Goal: Transaction & Acquisition: Obtain resource

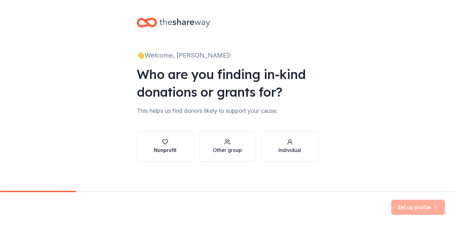
click at [167, 146] on div "Nonprofit" at bounding box center [165, 150] width 23 height 8
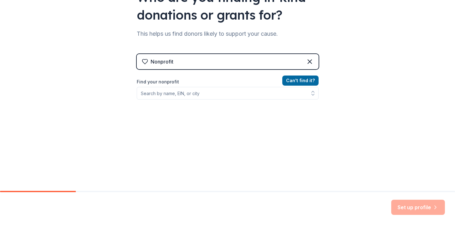
scroll to position [79, 0]
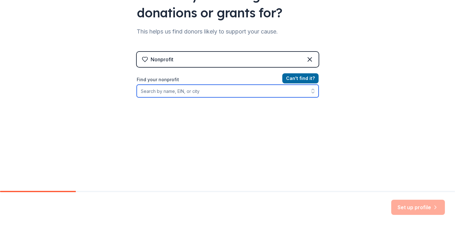
click at [175, 92] on input "Find your nonprofit" at bounding box center [228, 91] width 182 height 13
click at [206, 91] on input "[US_EMPLOYER_IDENTIFICATION_NUMBER]" at bounding box center [228, 91] width 182 height 13
click at [187, 93] on input "[US_EMPLOYER_IDENTIFICATION_NUMBER]" at bounding box center [228, 91] width 182 height 13
click at [143, 92] on input "[US_EMPLOYER_IDENTIFICATION_NUMBER]" at bounding box center [228, 91] width 182 height 13
type input "[US_EMPLOYER_IDENTIFICATION_NUMBER]"
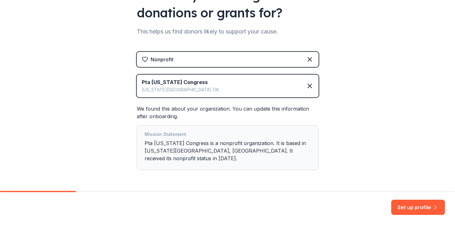
click at [244, 151] on div "Mission Statement Pta [US_STATE] Congress is a nonprofit organization. It is ba…" at bounding box center [228, 147] width 166 height 34
click at [422, 207] on button "Set up profile" at bounding box center [418, 206] width 54 height 15
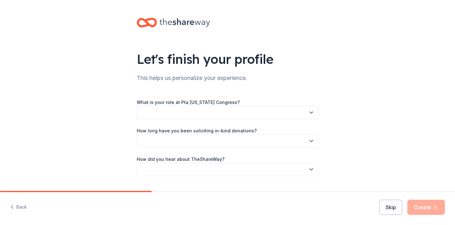
click at [265, 113] on button "button" at bounding box center [228, 112] width 182 height 13
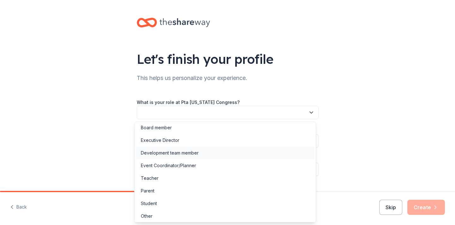
scroll to position [3, 0]
click at [222, 134] on div "Executive Director" at bounding box center [225, 138] width 179 height 13
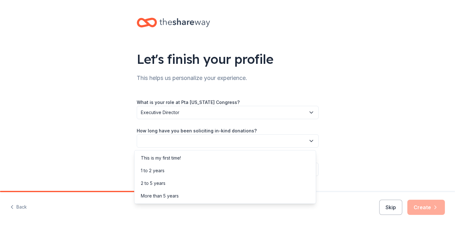
click at [223, 138] on button "button" at bounding box center [228, 140] width 182 height 13
click at [192, 170] on div "1 to 2 years" at bounding box center [225, 170] width 179 height 13
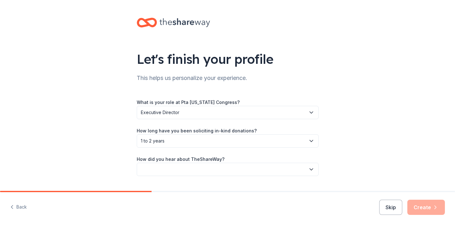
click at [201, 166] on button "button" at bounding box center [228, 168] width 182 height 13
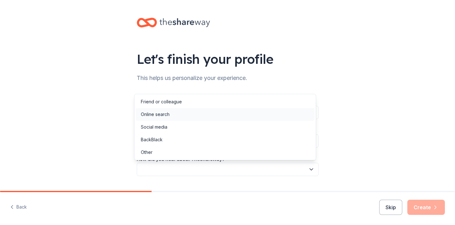
click at [182, 114] on div "Online search" at bounding box center [225, 114] width 179 height 13
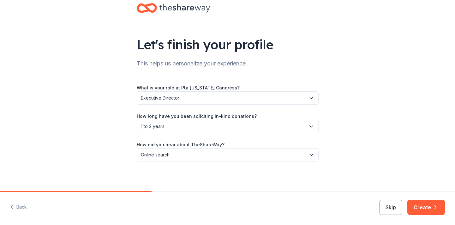
scroll to position [15, 0]
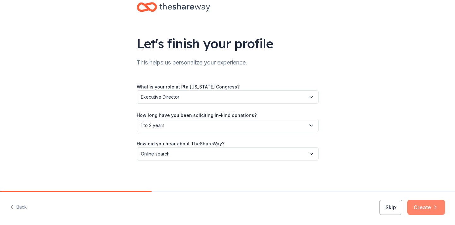
click at [426, 206] on button "Create" at bounding box center [426, 206] width 38 height 15
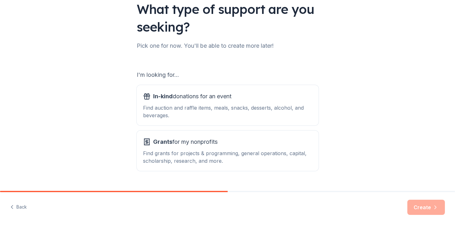
scroll to position [62, 0]
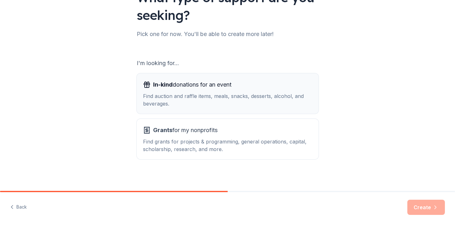
click at [249, 89] on div "In-kind donations for an event" at bounding box center [227, 85] width 169 height 10
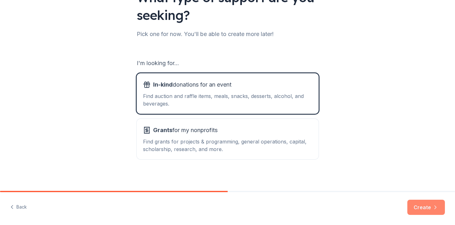
click at [427, 204] on button "Create" at bounding box center [426, 206] width 38 height 15
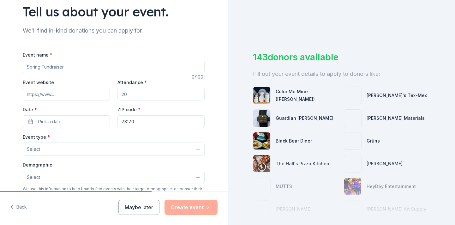
scroll to position [37, 0]
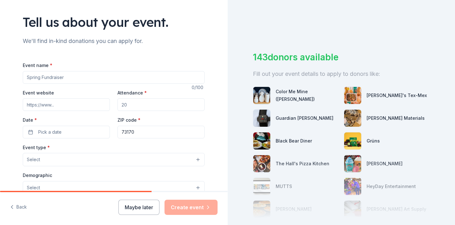
click at [238, 59] on div "143 donors available Fill out your event details to apply to donors like: Color…" at bounding box center [340, 112] width 227 height 225
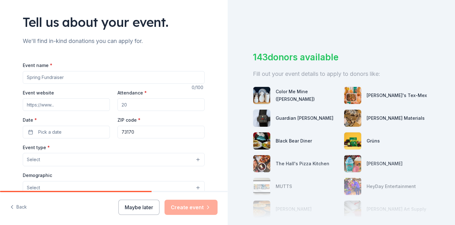
click at [66, 79] on input "Event name *" at bounding box center [114, 77] width 182 height 13
type input "T"
type input "Teacher Appreciation"
type input "[DOMAIN_NAME]"
click at [130, 104] on input "Attendance *" at bounding box center [160, 104] width 87 height 13
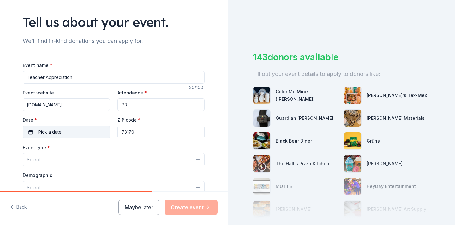
type input "73"
click at [81, 129] on button "Pick a date" at bounding box center [66, 132] width 87 height 13
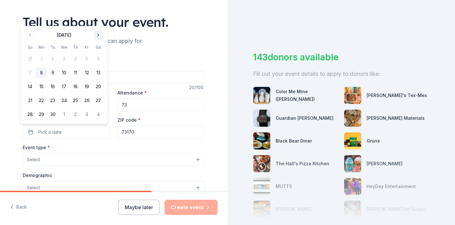
click at [98, 33] on button "Go to next month" at bounding box center [98, 35] width 9 height 9
click at [99, 35] on button "Go to next month" at bounding box center [98, 35] width 9 height 9
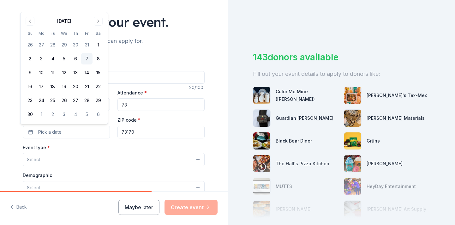
click at [88, 58] on button "7" at bounding box center [86, 58] width 11 height 11
click at [77, 157] on button "Select" at bounding box center [114, 159] width 182 height 13
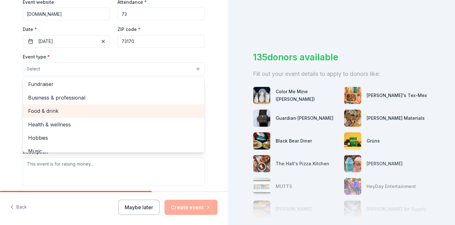
scroll to position [1, 0]
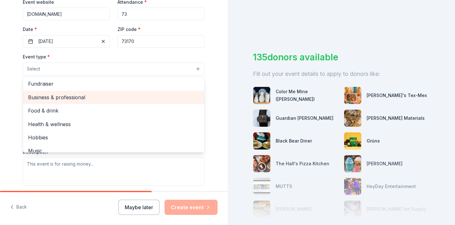
click at [96, 96] on span "Business & professional" at bounding box center [113, 97] width 171 height 8
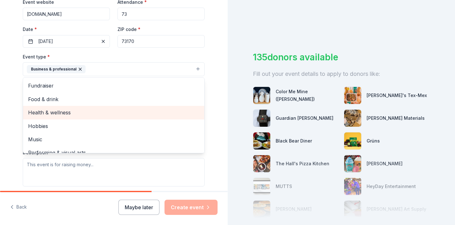
scroll to position [0, 0]
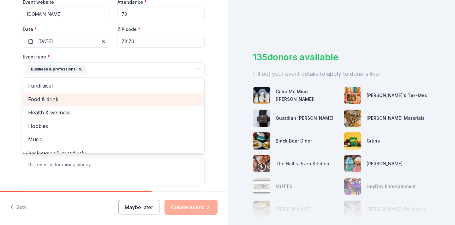
click at [121, 102] on span "Food & drink" at bounding box center [113, 99] width 171 height 8
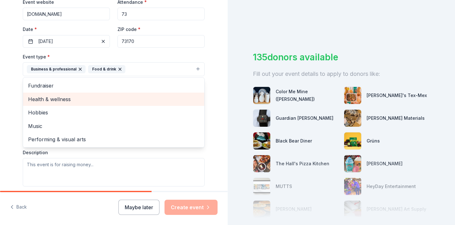
click at [121, 104] on div "Health & wellness" at bounding box center [113, 98] width 181 height 13
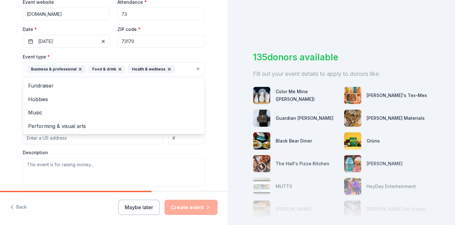
click at [10, 118] on div "Tell us about your event. We'll find in-kind donations you can apply for. Event…" at bounding box center [113, 83] width 227 height 421
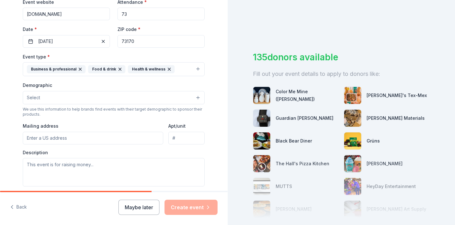
click at [64, 98] on button "Select" at bounding box center [114, 97] width 182 height 13
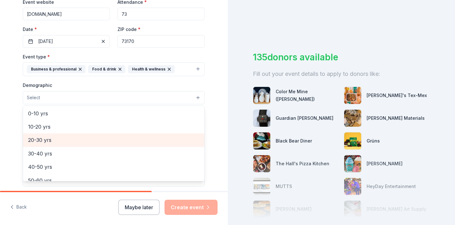
scroll to position [54, 0]
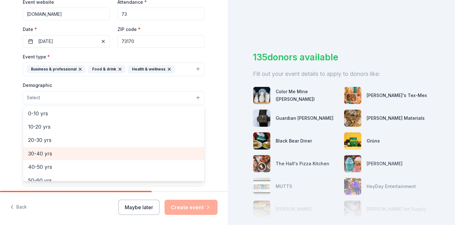
click at [62, 155] on span "30-40 yrs" at bounding box center [113, 153] width 171 height 8
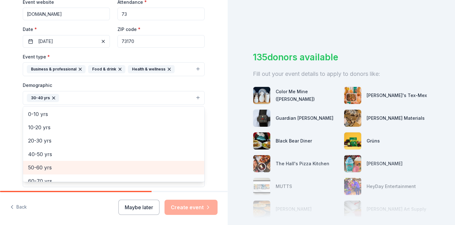
click at [74, 163] on span "50-60 yrs" at bounding box center [113, 167] width 171 height 8
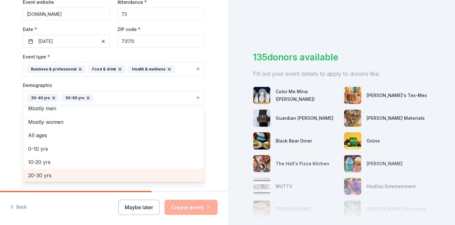
scroll to position [0, 0]
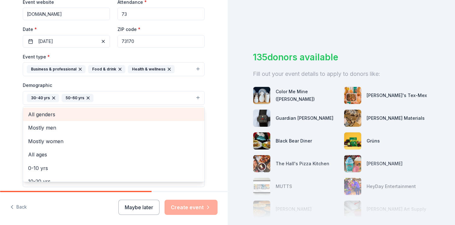
click at [68, 115] on span "All genders" at bounding box center [113, 114] width 171 height 8
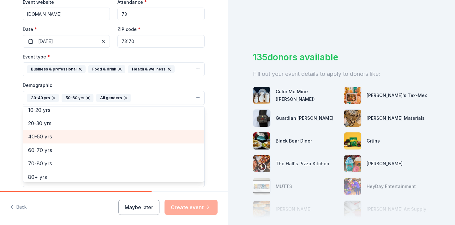
scroll to position [61, 0]
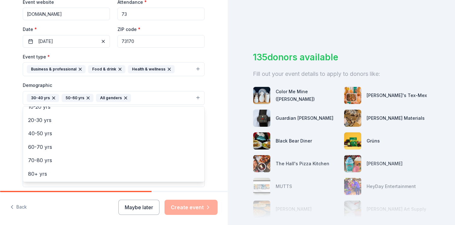
click at [13, 159] on div "Tell us about your event. We'll find in-kind donations you can apply for. Event…" at bounding box center [114, 83] width 202 height 421
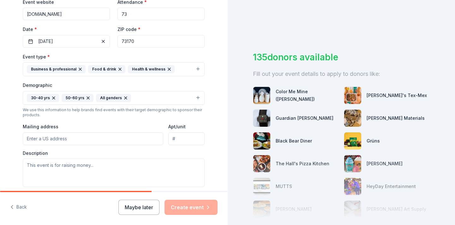
click at [79, 138] on input "Mailing address" at bounding box center [93, 138] width 140 height 13
type input "[STREET_ADDRESS]"
click at [90, 166] on textarea at bounding box center [114, 172] width 182 height 28
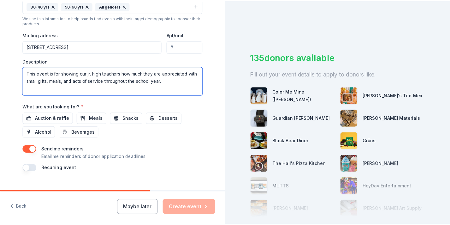
scroll to position [231, 0]
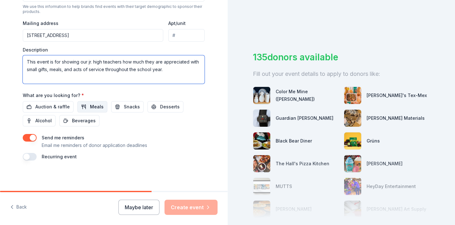
type textarea "This event is for showing our jr. high teachers how much they are appreciated w…"
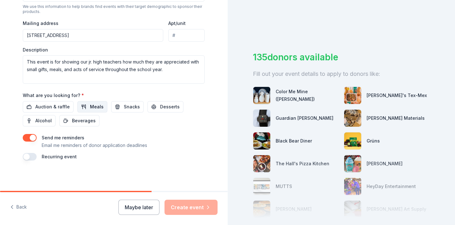
click at [84, 106] on button "Meals" at bounding box center [92, 106] width 30 height 11
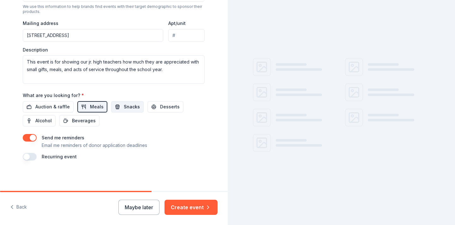
click at [124, 106] on span "Snacks" at bounding box center [132, 107] width 16 height 8
click at [162, 104] on span "Desserts" at bounding box center [170, 107] width 20 height 8
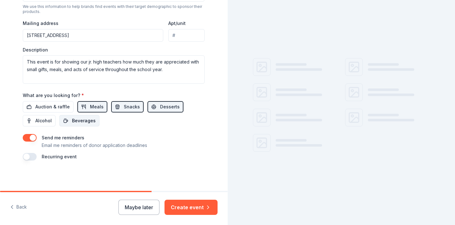
click at [80, 121] on span "Beverages" at bounding box center [84, 121] width 24 height 8
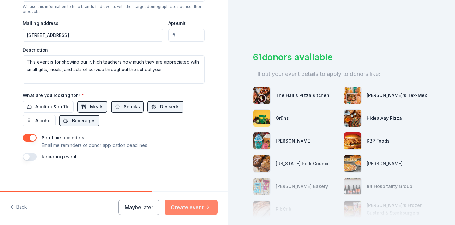
click at [194, 208] on button "Create event" at bounding box center [190, 206] width 53 height 15
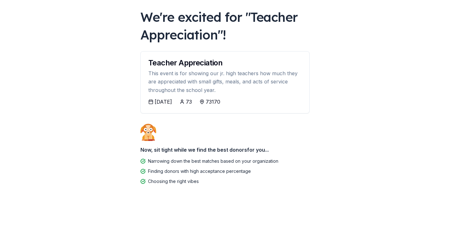
scroll to position [33, 0]
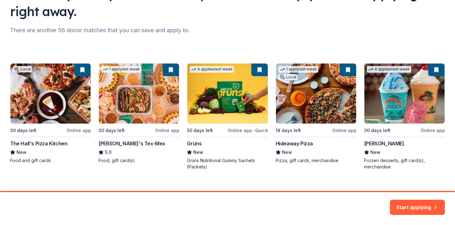
scroll to position [75, 0]
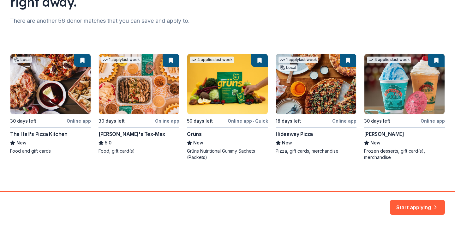
click at [217, 95] on div "Local 30 days left Online app The Hall's Pizza Kitchen New Food and gift cards …" at bounding box center [227, 107] width 434 height 107
click at [403, 206] on button "Start applying" at bounding box center [417, 206] width 55 height 15
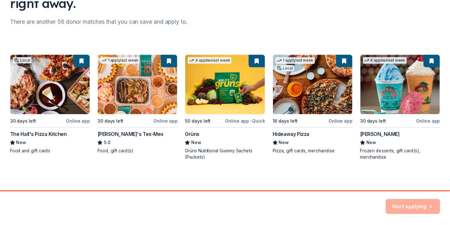
scroll to position [0, 0]
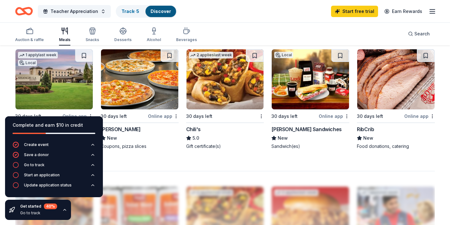
scroll to position [430, 0]
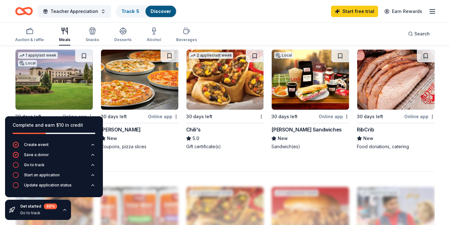
click at [417, 89] on img at bounding box center [395, 80] width 77 height 60
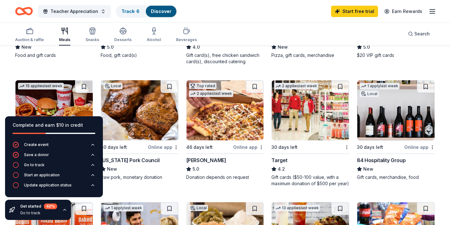
scroll to position [51, 0]
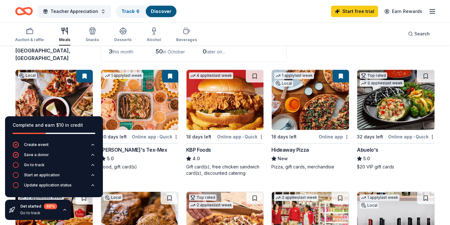
click at [137, 113] on img at bounding box center [139, 100] width 77 height 60
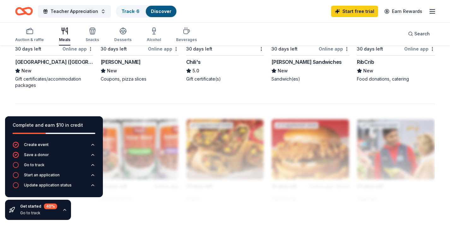
scroll to position [632, 0]
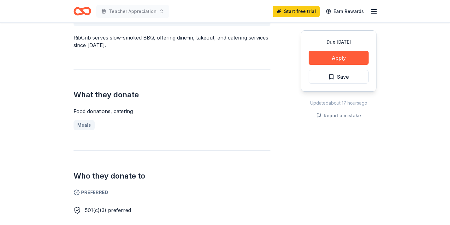
scroll to position [221, 0]
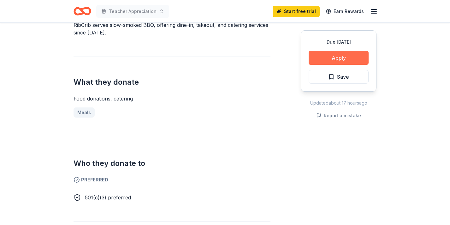
click at [346, 54] on button "Apply" at bounding box center [339, 58] width 60 height 14
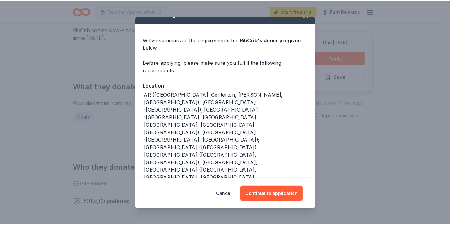
scroll to position [11, 0]
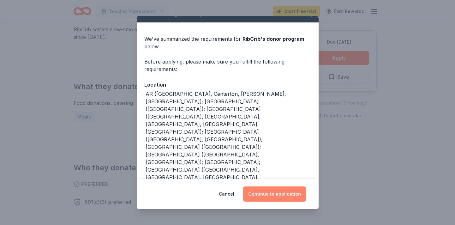
click at [271, 192] on button "Continue to application" at bounding box center [274, 193] width 63 height 15
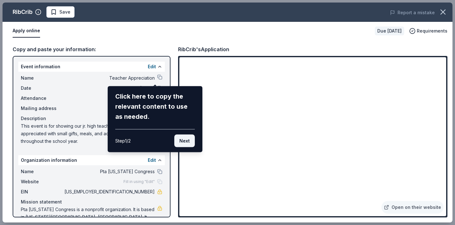
click at [182, 140] on button "Next" at bounding box center [184, 140] width 21 height 13
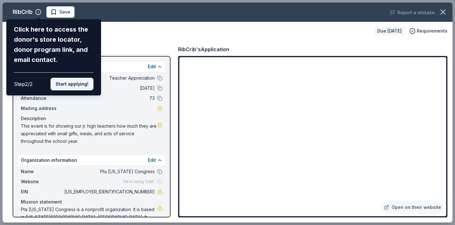
click at [74, 86] on button "Start applying!" at bounding box center [71, 84] width 43 height 13
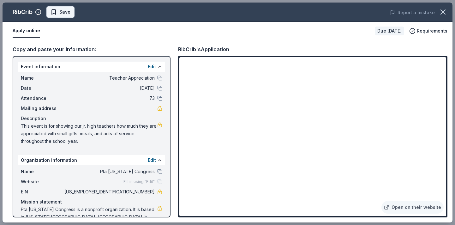
click at [62, 15] on span "Save" at bounding box center [64, 12] width 11 height 8
click at [443, 13] on icon "button" at bounding box center [442, 12] width 4 height 4
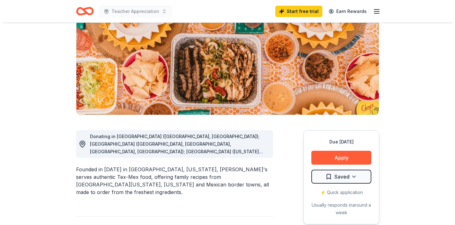
scroll to position [79, 0]
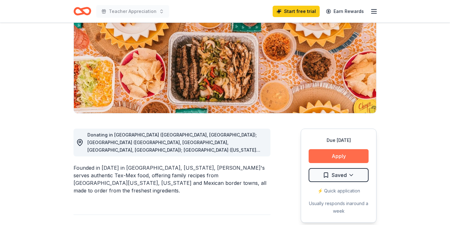
click at [346, 155] on button "Apply" at bounding box center [339, 156] width 60 height 14
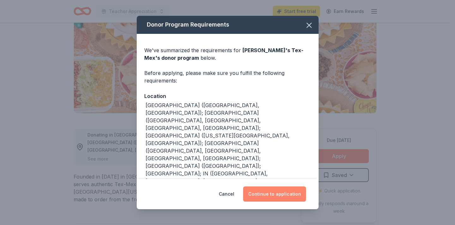
click at [272, 194] on button "Continue to application" at bounding box center [274, 193] width 63 height 15
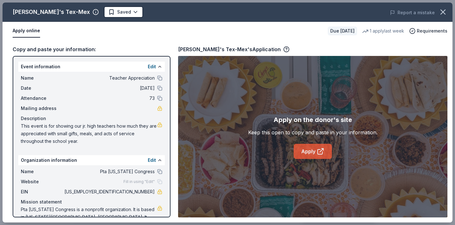
click at [307, 150] on link "Apply" at bounding box center [312, 151] width 38 height 15
